Goal: Transaction & Acquisition: Purchase product/service

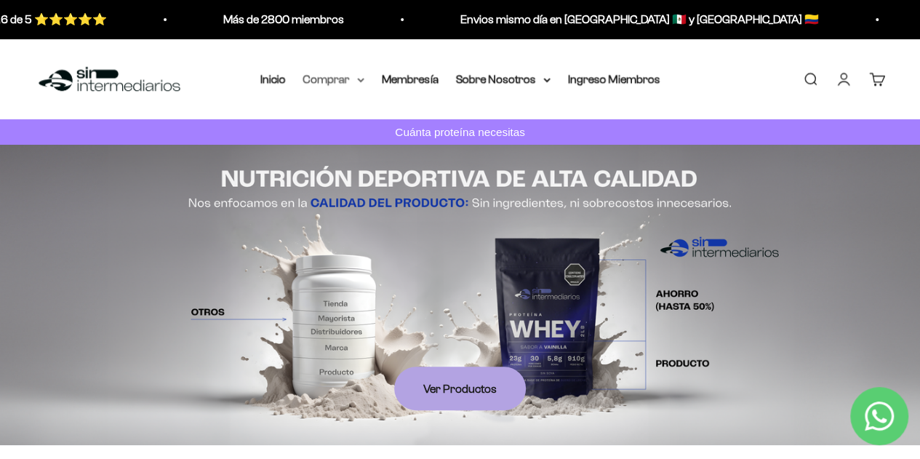
click at [355, 78] on summary "Comprar" at bounding box center [333, 79] width 61 height 19
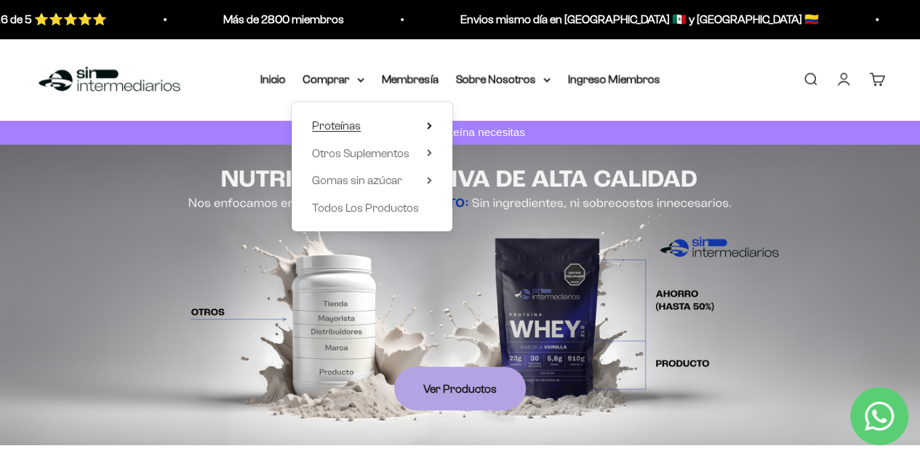
click at [349, 127] on span "Proteínas" at bounding box center [336, 125] width 49 height 12
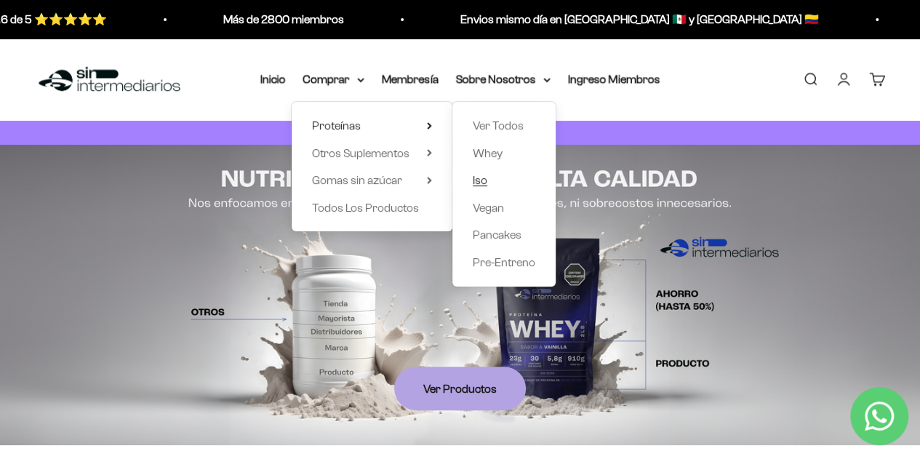
click at [479, 181] on span "Iso" at bounding box center [480, 180] width 15 height 12
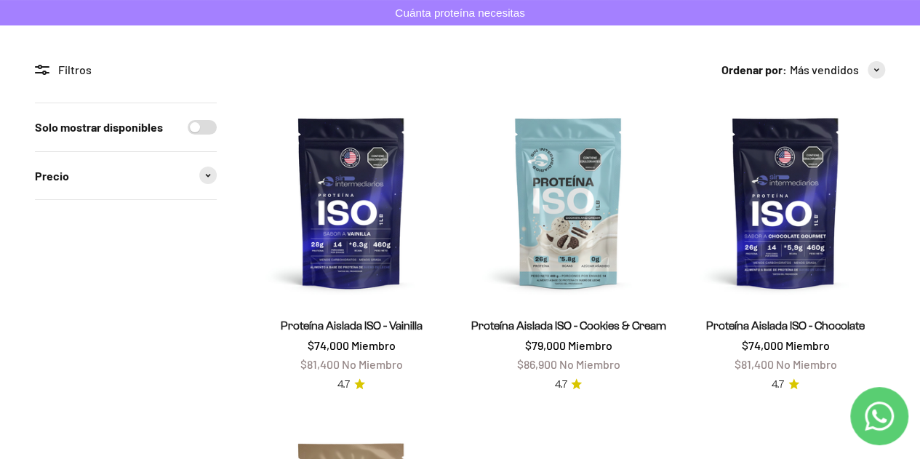
scroll to position [73, 0]
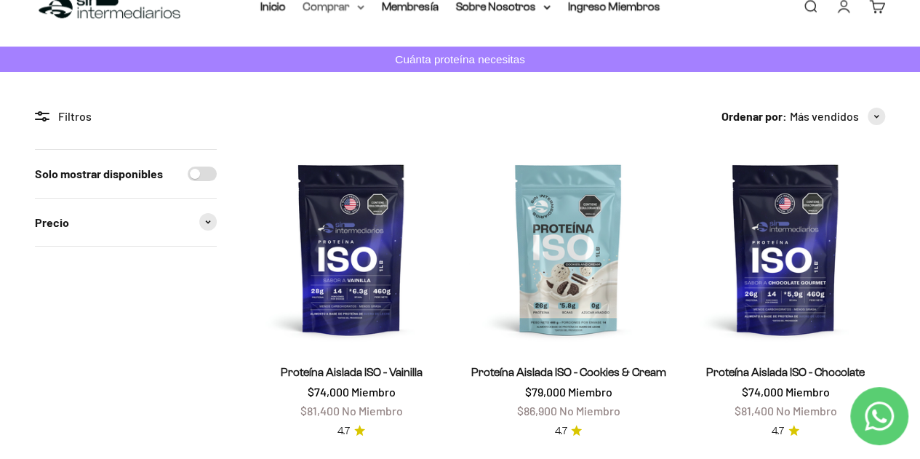
click at [355, 7] on summary "Comprar" at bounding box center [333, 6] width 61 height 19
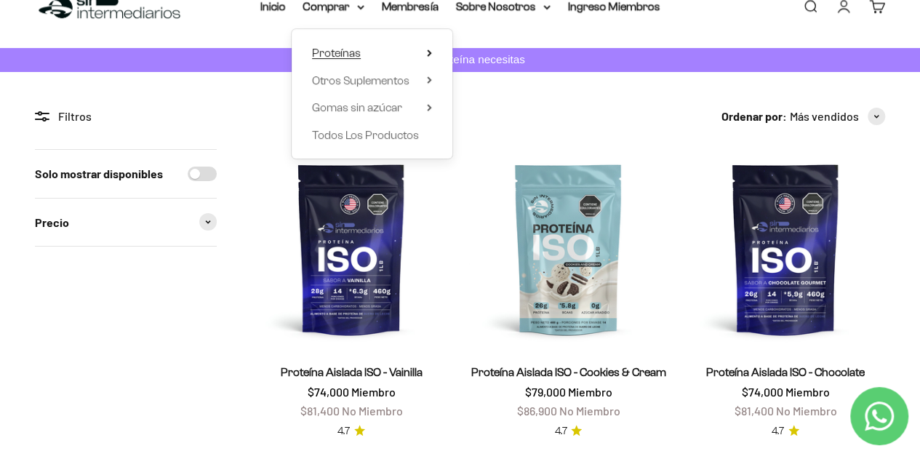
click at [428, 52] on icon at bounding box center [429, 52] width 3 height 6
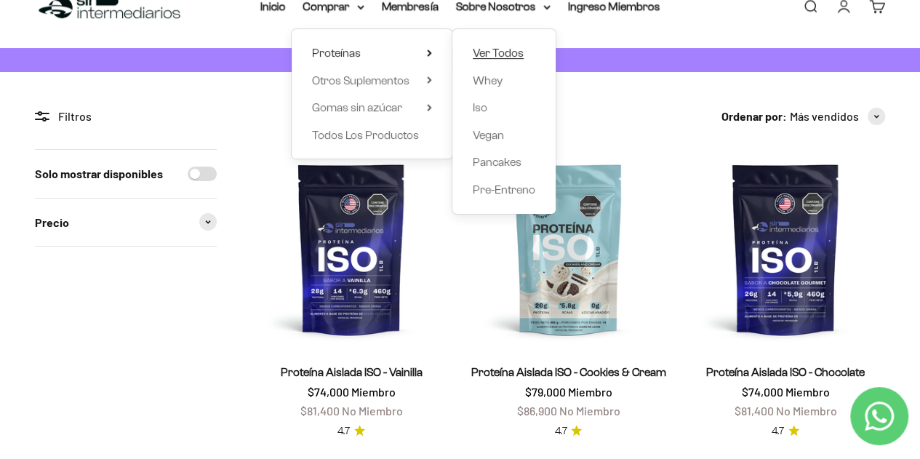
click at [493, 59] on span "Ver Todos" at bounding box center [498, 53] width 51 height 19
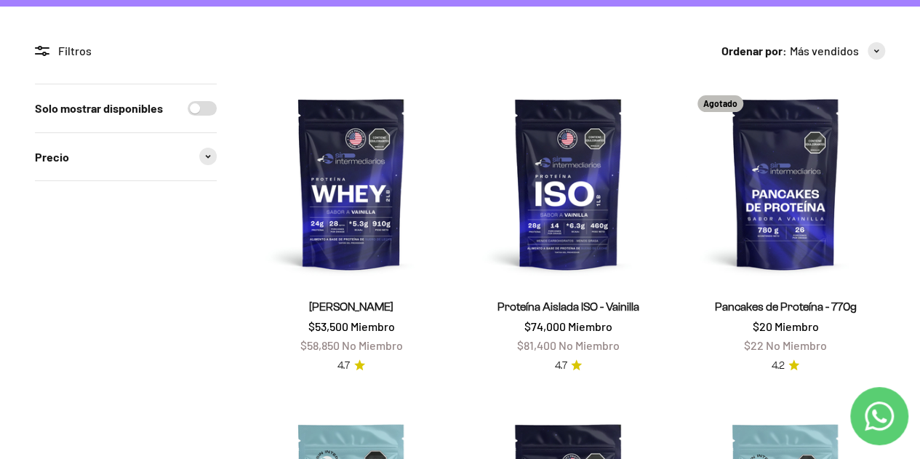
scroll to position [73, 0]
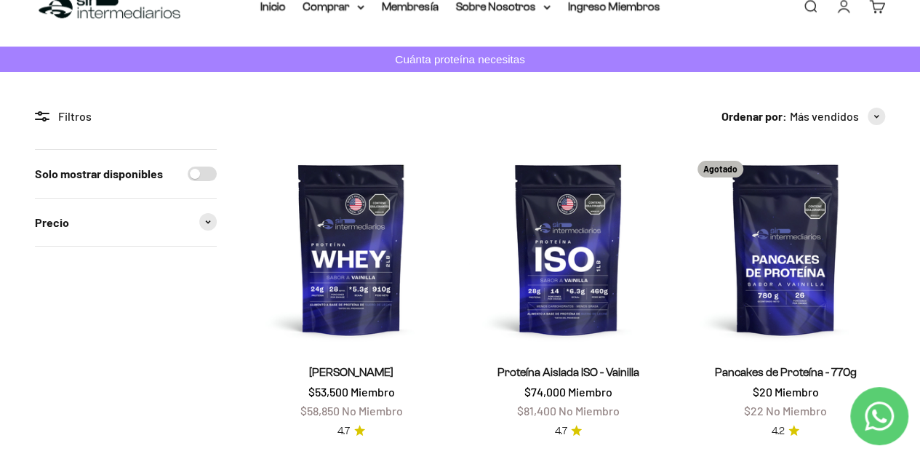
click at [211, 176] on input "Solo mostrar disponibles" at bounding box center [202, 174] width 29 height 15
checkbox input "true"
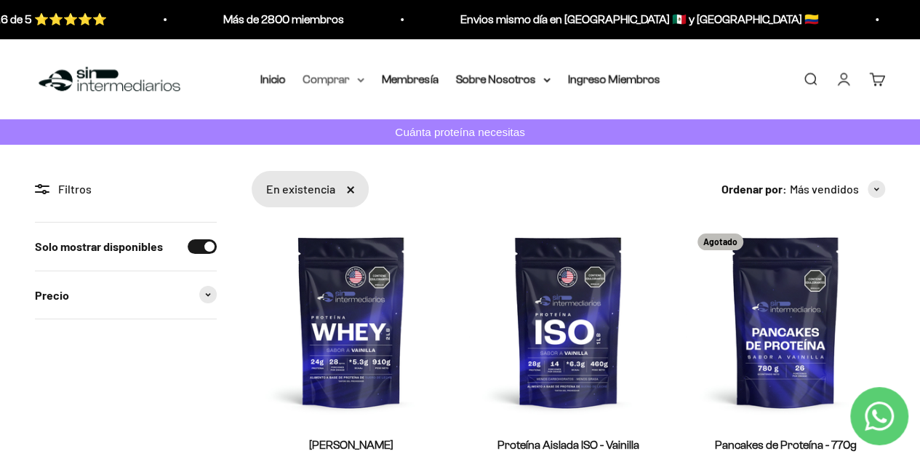
click at [321, 81] on summary "Comprar" at bounding box center [333, 79] width 61 height 19
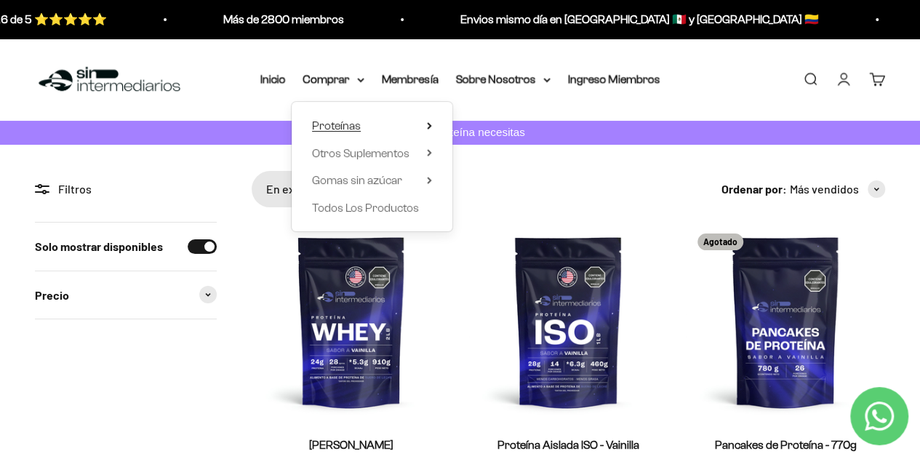
click at [348, 127] on span "Proteínas" at bounding box center [336, 125] width 49 height 12
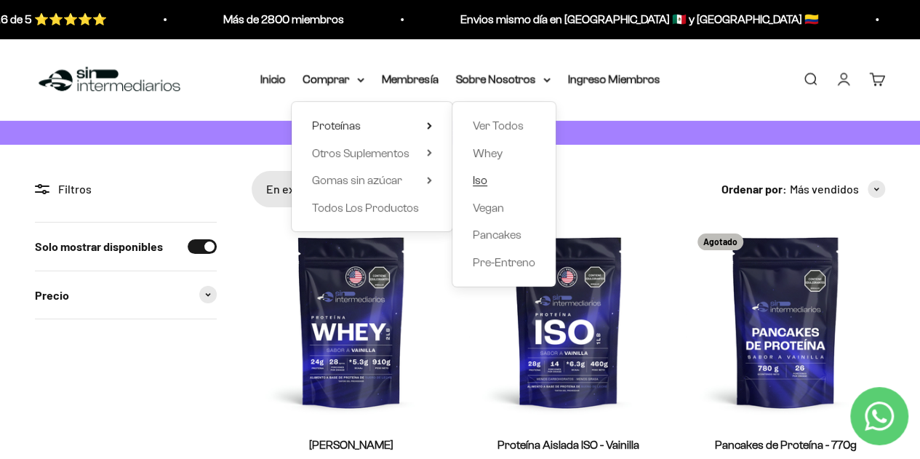
click at [479, 178] on span "Iso" at bounding box center [480, 180] width 15 height 12
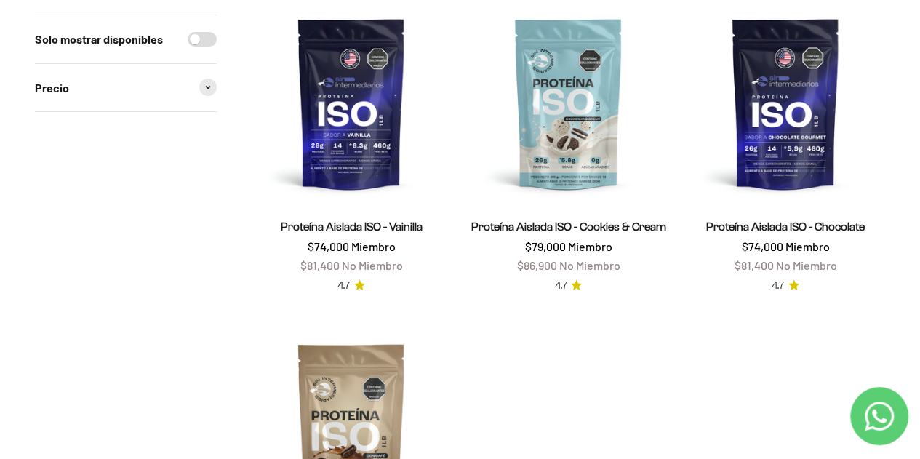
scroll to position [145, 0]
